Goal: Information Seeking & Learning: Learn about a topic

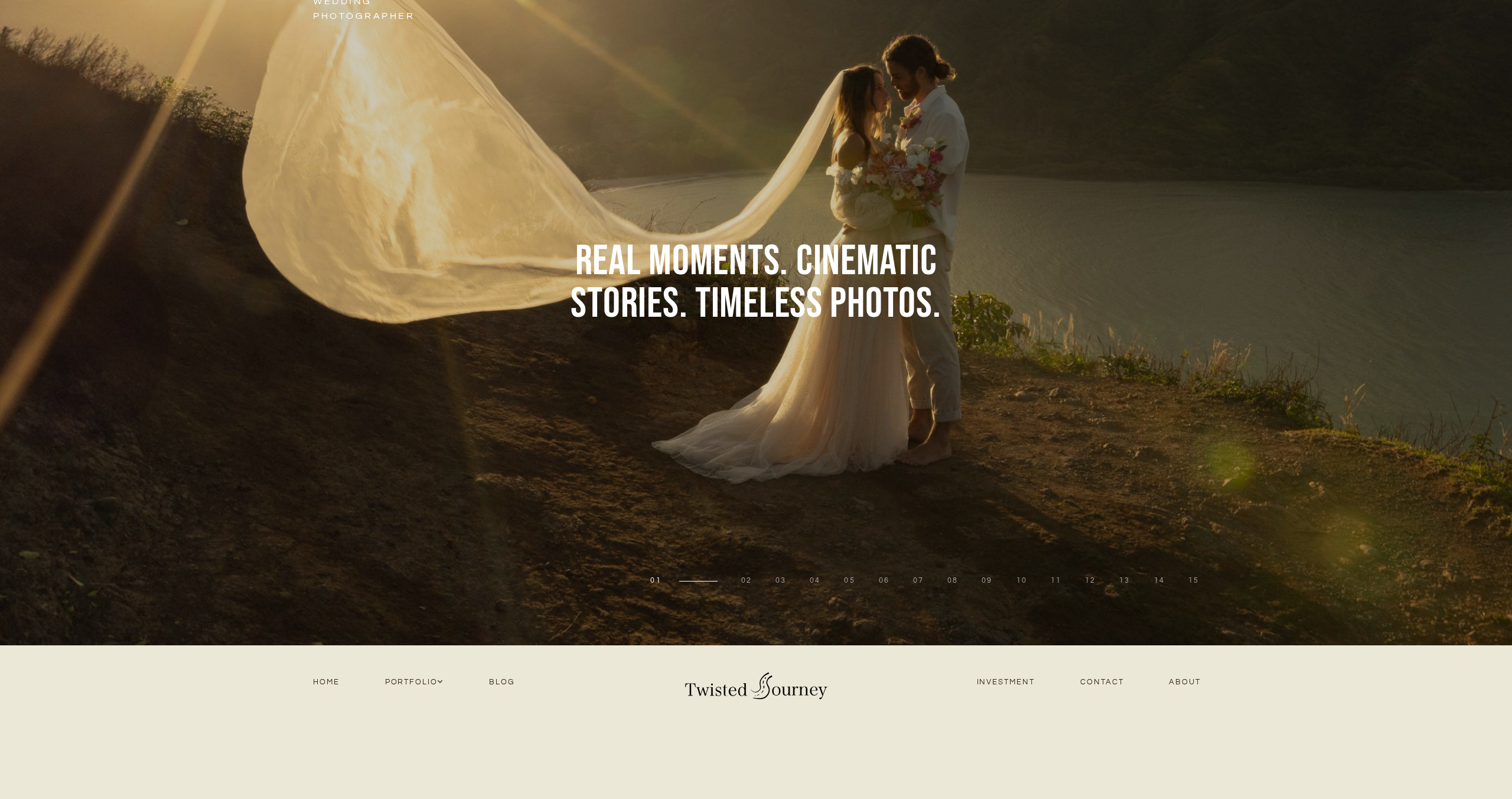
scroll to position [91, 0]
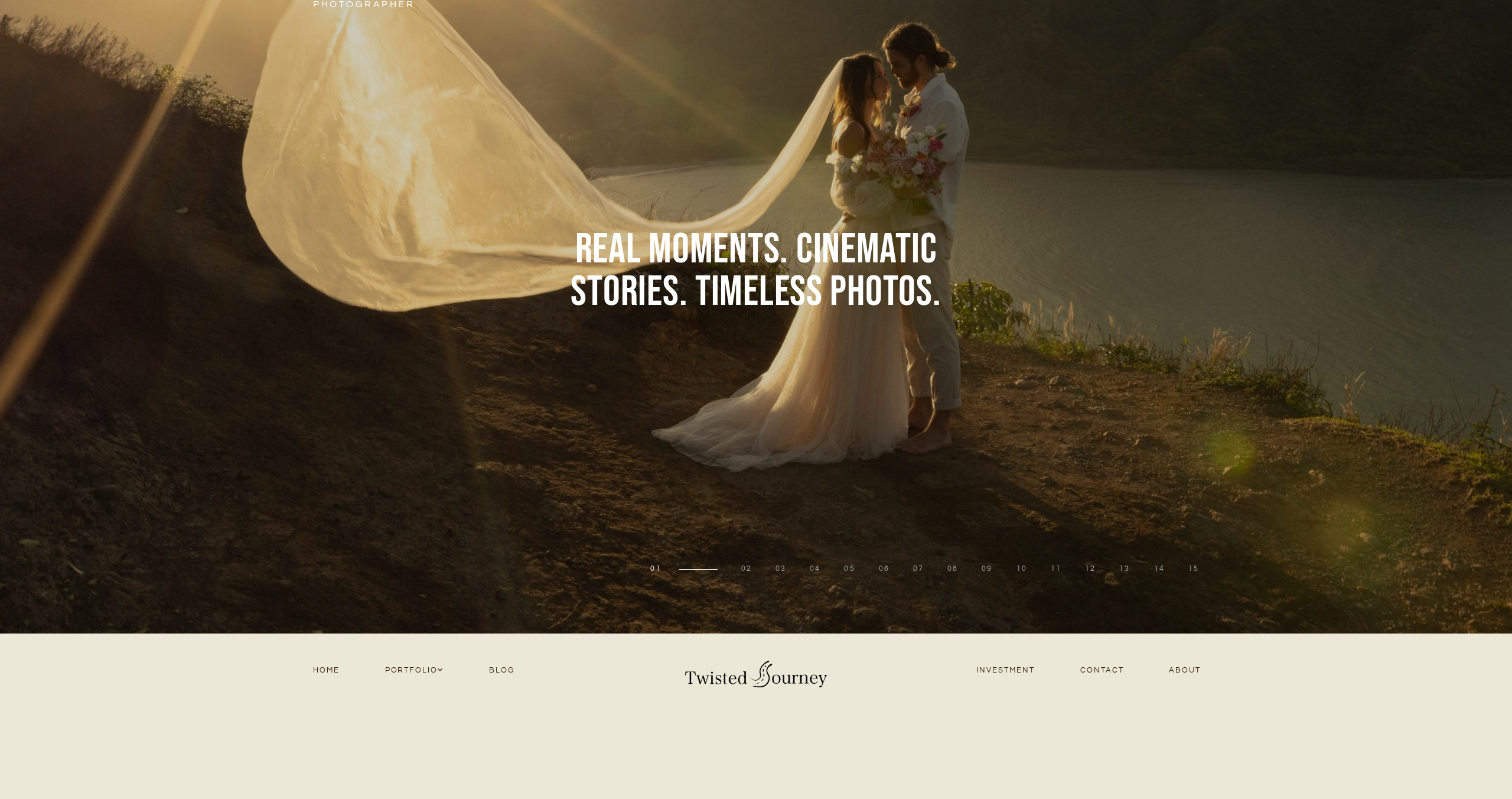
click at [504, 670] on link "Blog" at bounding box center [502, 671] width 71 height 16
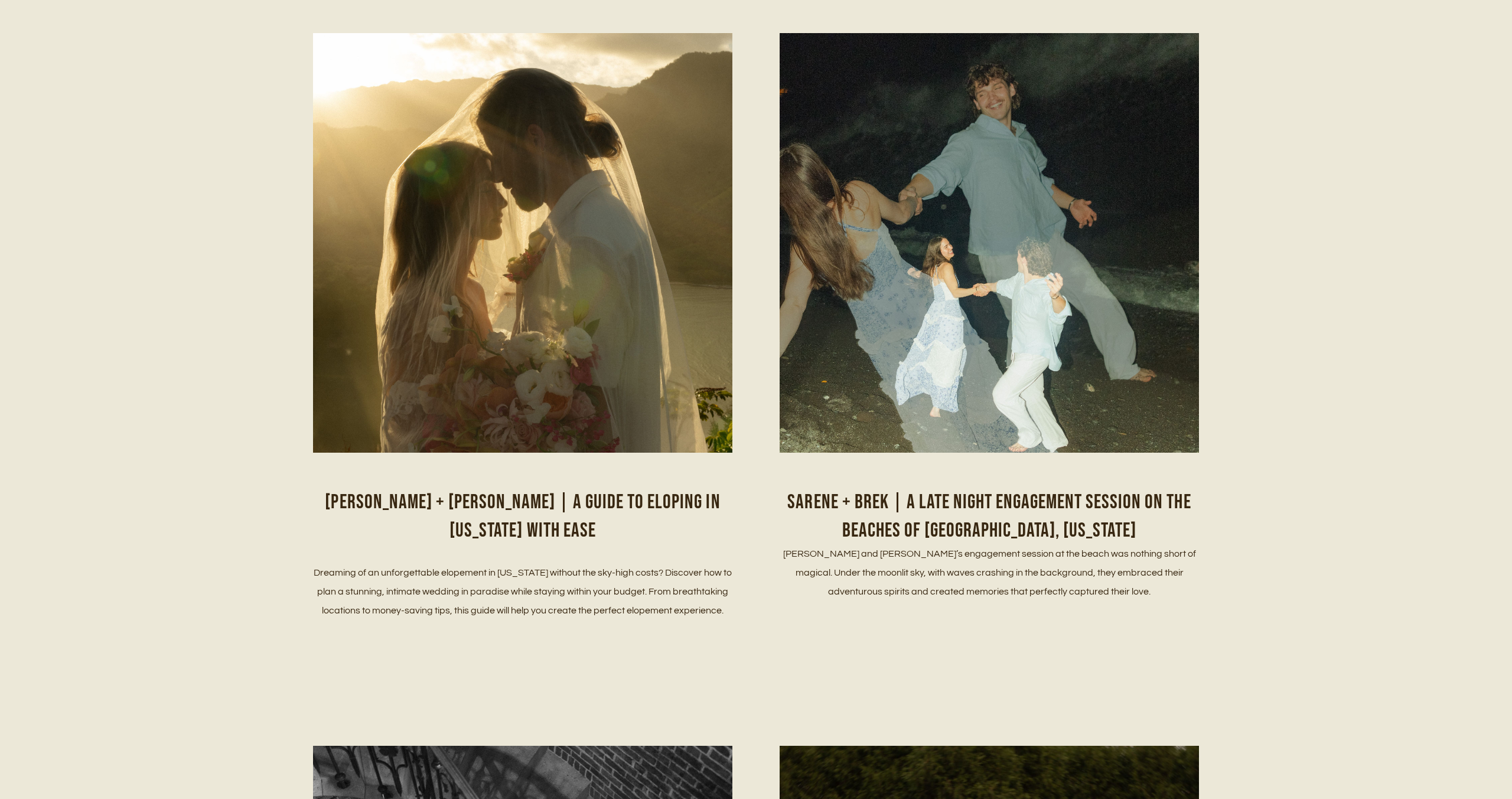
scroll to position [962, 0]
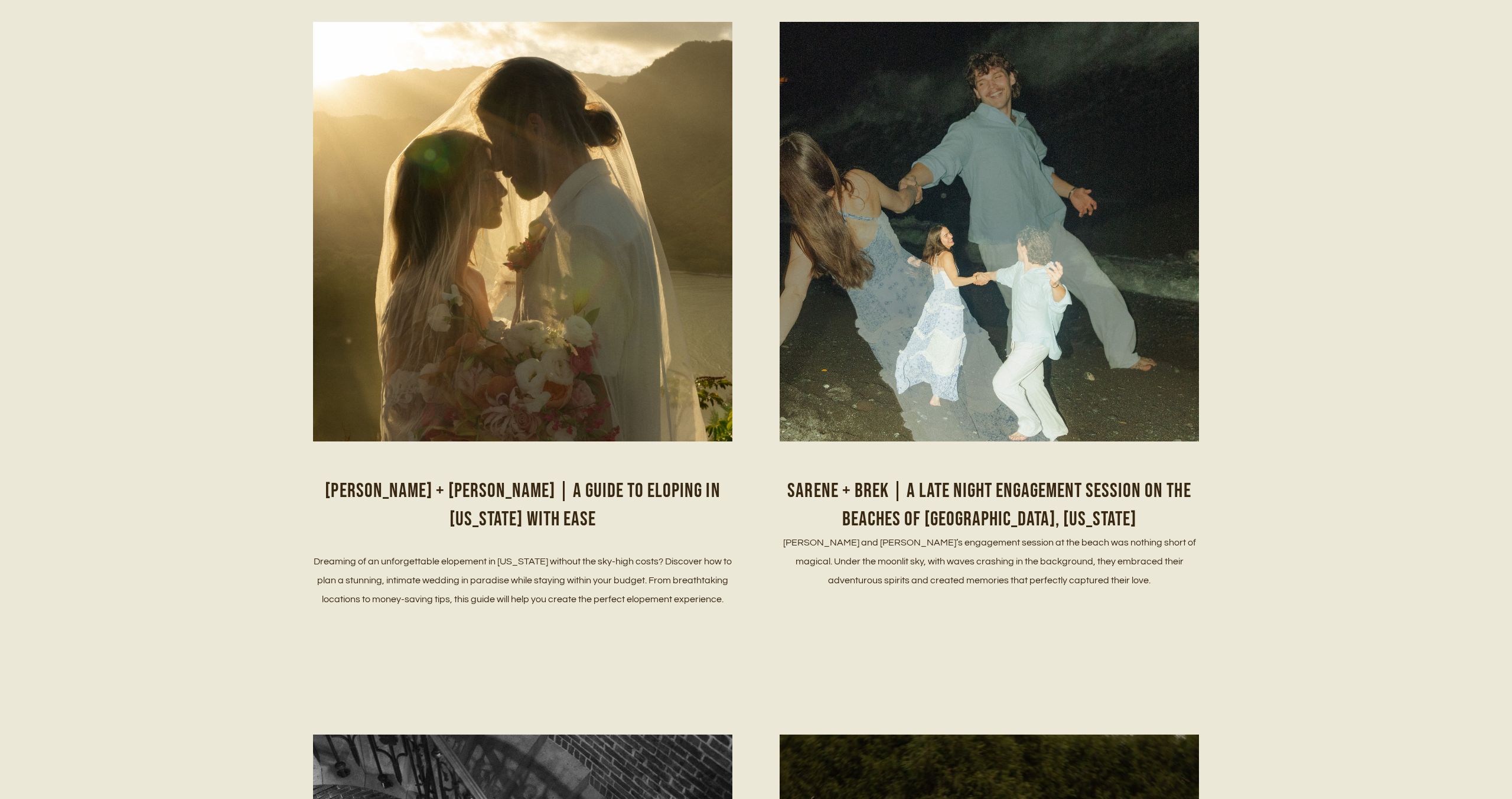
click at [593, 317] on img at bounding box center [523, 261] width 420 height 644
